Goal: Information Seeking & Learning: Learn about a topic

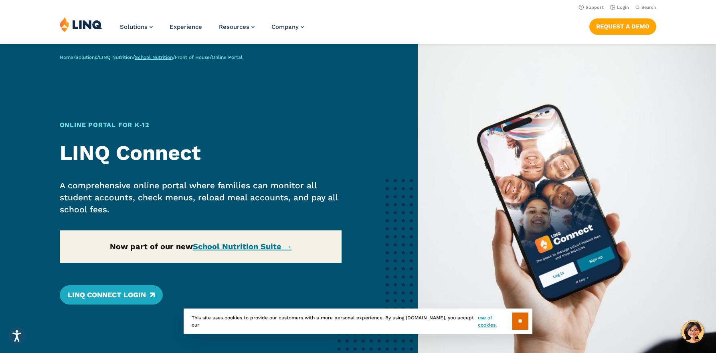
click at [172, 58] on link "School Nutrition" at bounding box center [154, 58] width 38 height 6
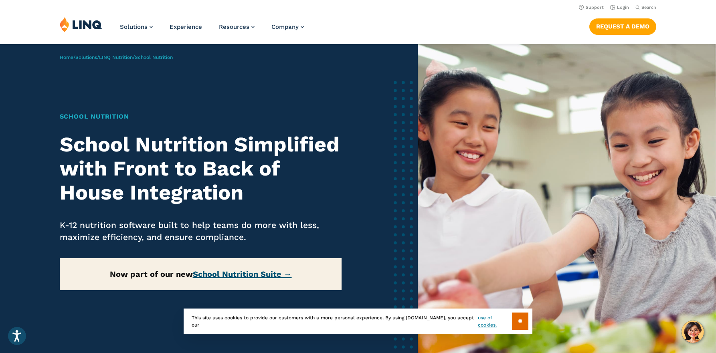
click at [259, 274] on link "School Nutrition Suite →" at bounding box center [242, 275] width 99 height 10
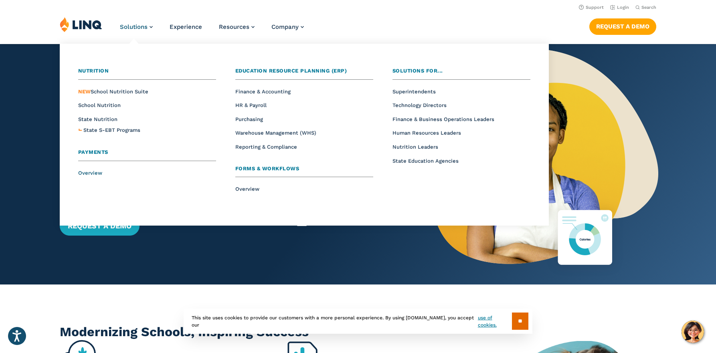
click at [89, 174] on span "Overview" at bounding box center [90, 173] width 24 height 6
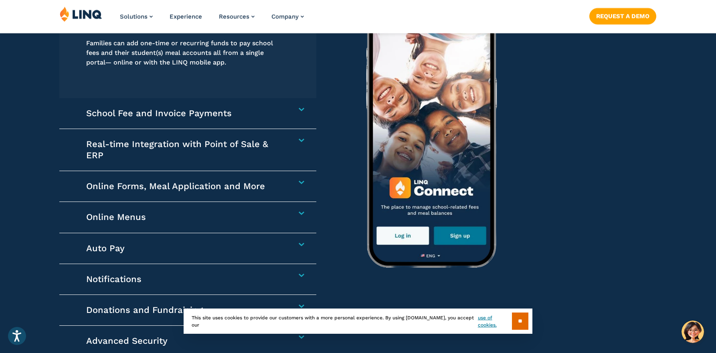
scroll to position [1244, 0]
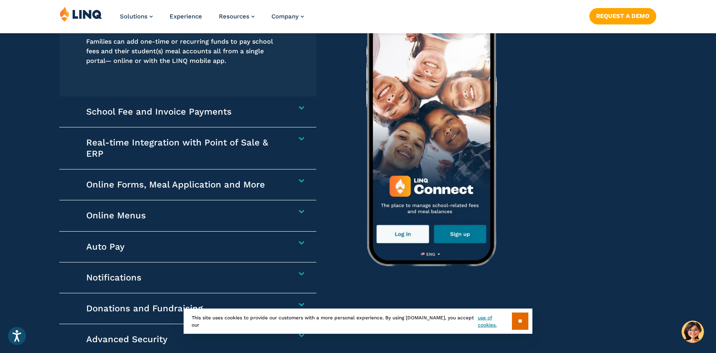
click at [163, 115] on h4 "School Fee and Invoice Payments" at bounding box center [183, 111] width 195 height 11
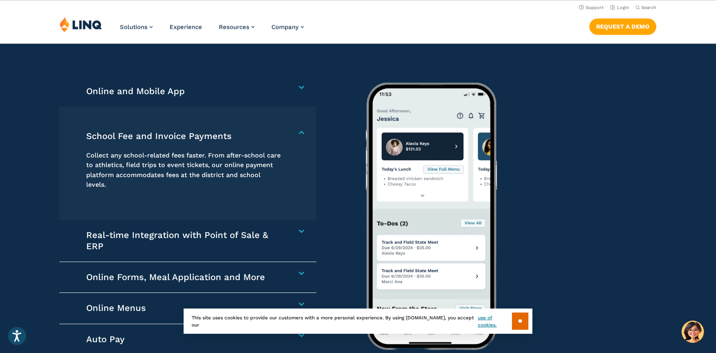
scroll to position [1155, 0]
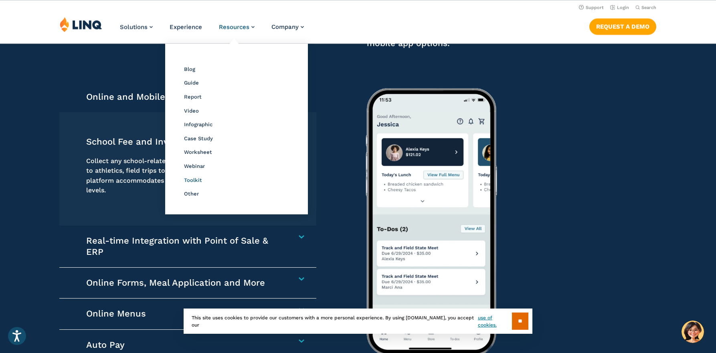
click at [201, 178] on span "Toolkit" at bounding box center [193, 180] width 18 height 6
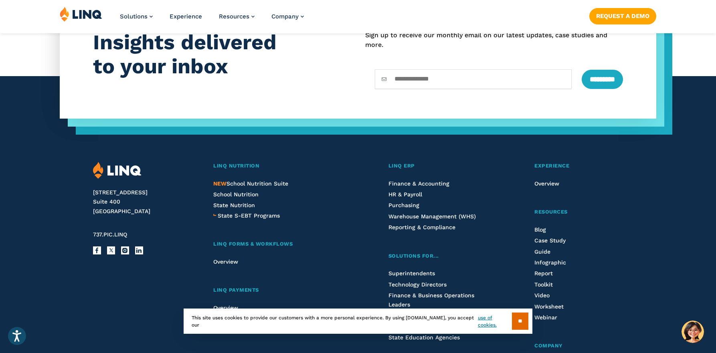
scroll to position [1004, 0]
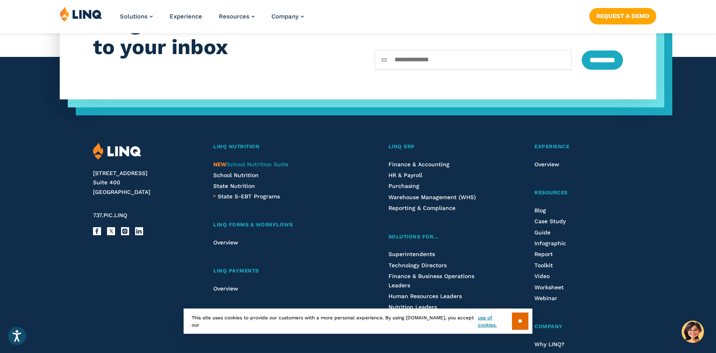
click at [248, 164] on span "NEW School Nutrition Suite" at bounding box center [250, 164] width 75 height 6
